Goal: Use online tool/utility: Utilize a website feature to perform a specific function

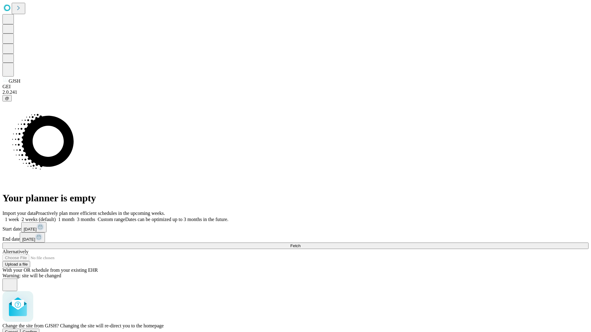
click at [37, 330] on span "Confirm" at bounding box center [30, 332] width 14 height 5
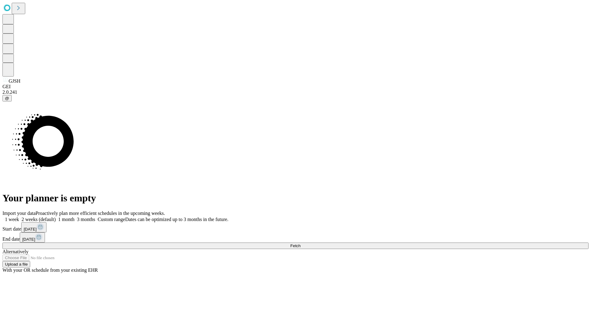
click at [74, 217] on label "1 month" at bounding box center [65, 219] width 19 height 5
click at [300, 244] on span "Fetch" at bounding box center [295, 246] width 10 height 5
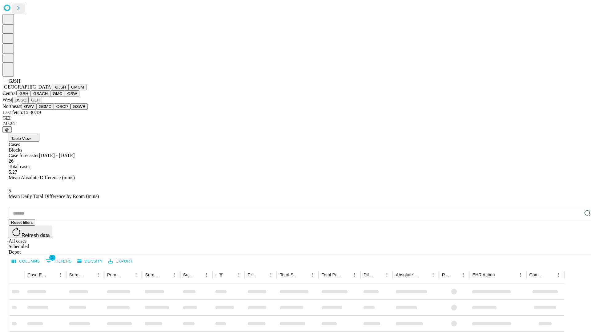
click at [69, 90] on button "GMCM" at bounding box center [78, 87] width 18 height 6
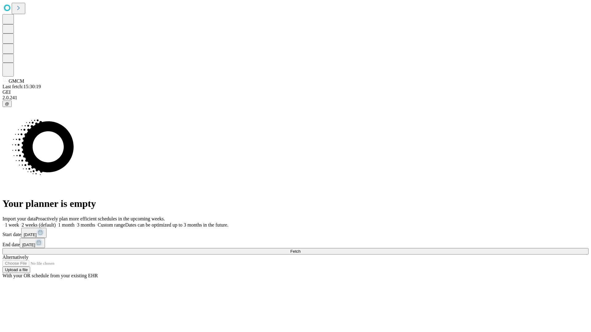
click at [74, 222] on label "1 month" at bounding box center [65, 224] width 19 height 5
click at [300, 249] on span "Fetch" at bounding box center [295, 251] width 10 height 5
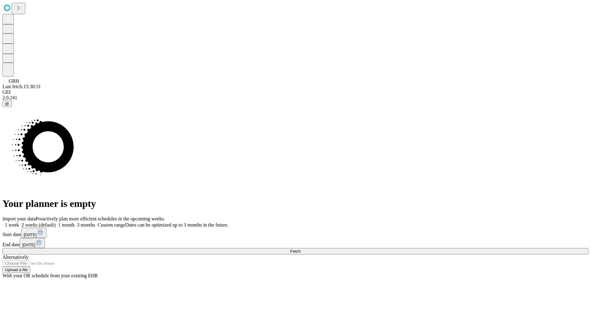
click at [74, 222] on label "1 month" at bounding box center [65, 224] width 19 height 5
click at [300, 249] on span "Fetch" at bounding box center [295, 251] width 10 height 5
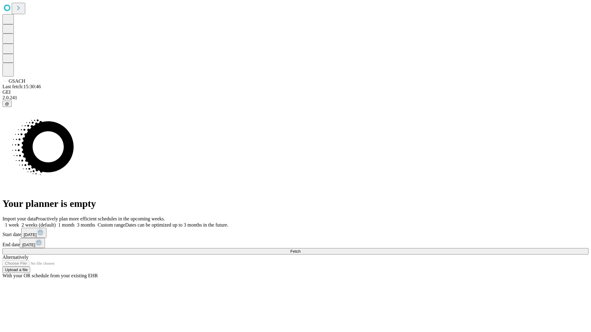
click at [74, 222] on label "1 month" at bounding box center [65, 224] width 19 height 5
click at [300, 249] on span "Fetch" at bounding box center [295, 251] width 10 height 5
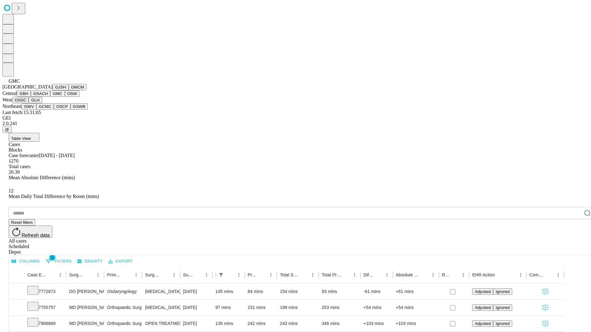
click at [65, 97] on button "OSW" at bounding box center [72, 93] width 15 height 6
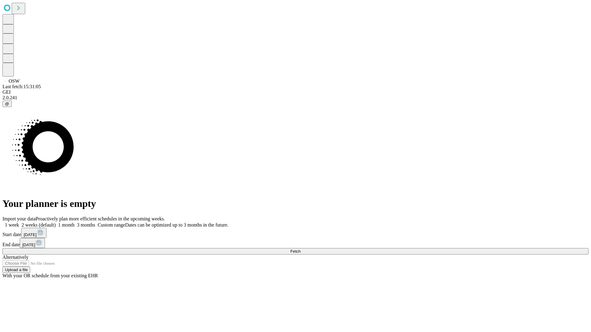
click at [74, 222] on label "1 month" at bounding box center [65, 224] width 19 height 5
click at [300, 249] on span "Fetch" at bounding box center [295, 251] width 10 height 5
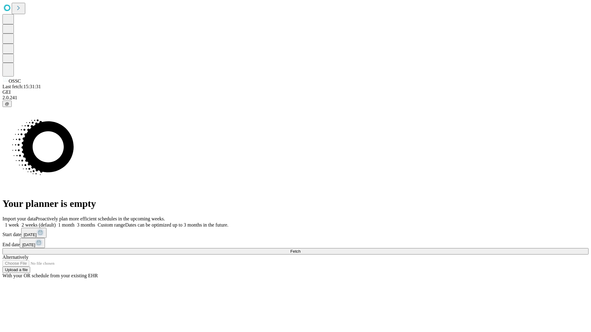
click at [74, 222] on label "1 month" at bounding box center [65, 224] width 19 height 5
click at [300, 249] on span "Fetch" at bounding box center [295, 251] width 10 height 5
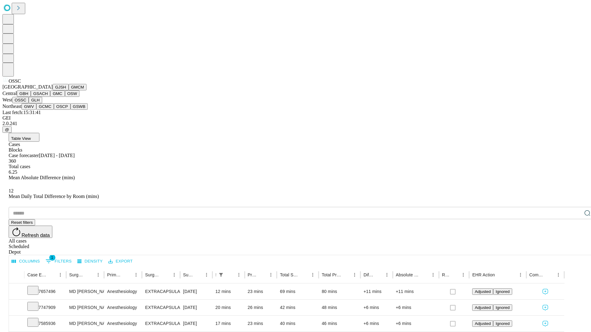
click at [42, 103] on button "GLH" at bounding box center [35, 100] width 13 height 6
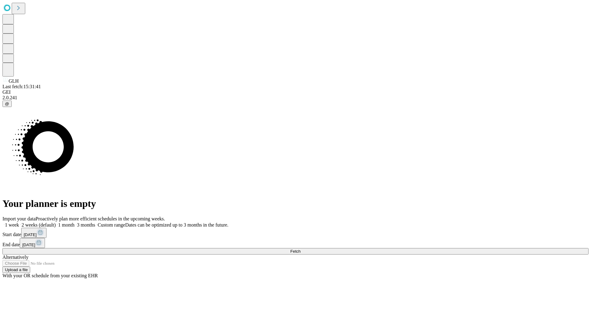
click at [74, 222] on label "1 month" at bounding box center [65, 224] width 19 height 5
click at [300, 249] on span "Fetch" at bounding box center [295, 251] width 10 height 5
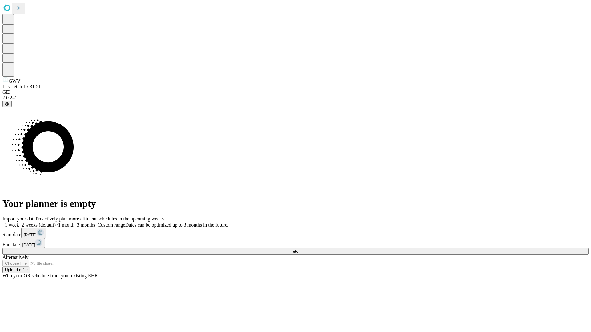
click at [300, 249] on span "Fetch" at bounding box center [295, 251] width 10 height 5
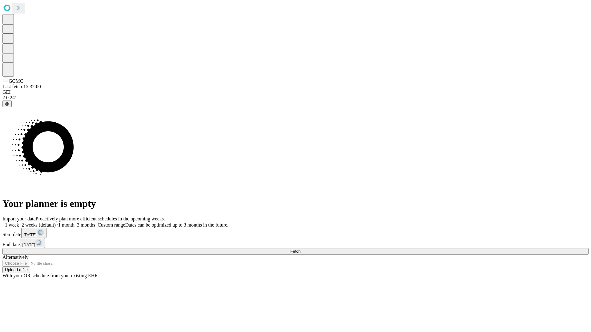
click at [74, 222] on label "1 month" at bounding box center [65, 224] width 19 height 5
click at [300, 249] on span "Fetch" at bounding box center [295, 251] width 10 height 5
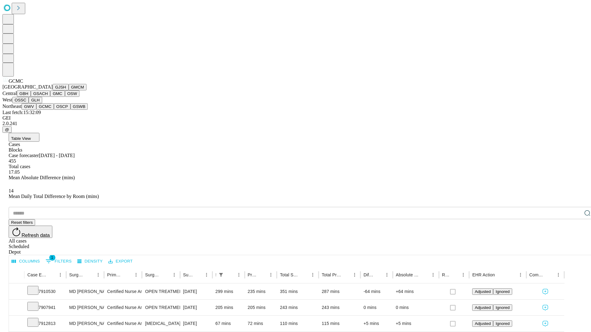
click at [54, 110] on button "OSCP" at bounding box center [62, 106] width 17 height 6
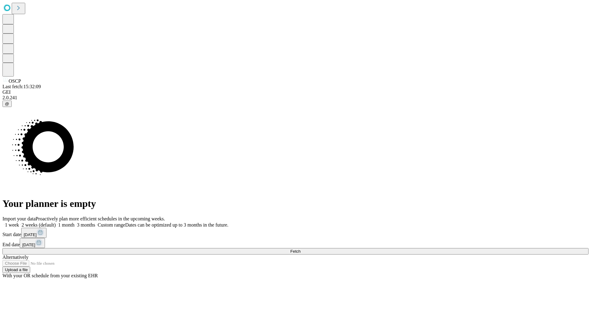
click at [74, 222] on label "1 month" at bounding box center [65, 224] width 19 height 5
click at [300, 249] on span "Fetch" at bounding box center [295, 251] width 10 height 5
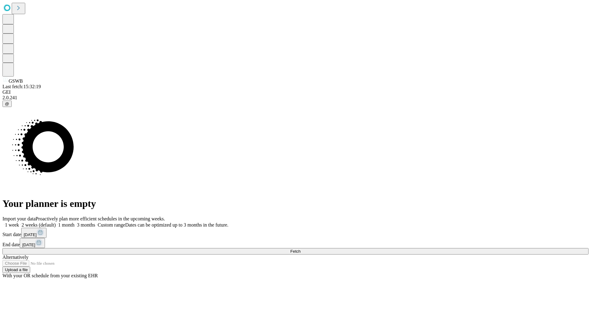
click at [74, 222] on label "1 month" at bounding box center [65, 224] width 19 height 5
click at [300, 249] on span "Fetch" at bounding box center [295, 251] width 10 height 5
